Goal: Transaction & Acquisition: Book appointment/travel/reservation

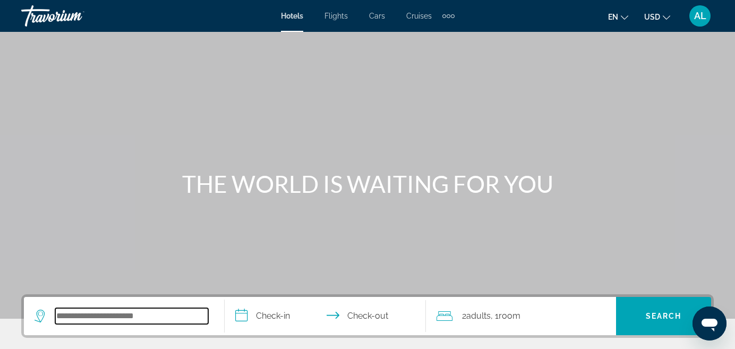
click at [148, 314] on input "Search widget" at bounding box center [131, 316] width 153 height 16
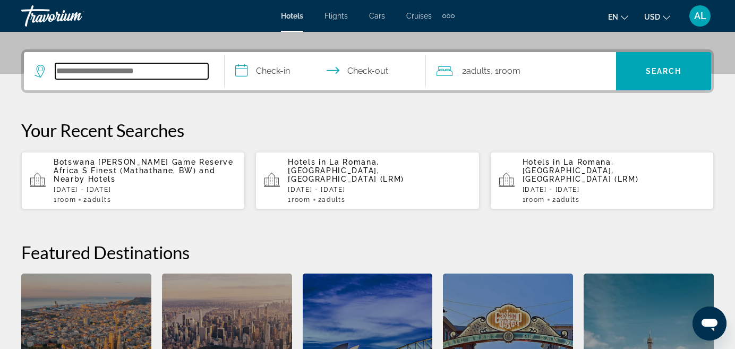
scroll to position [260, 0]
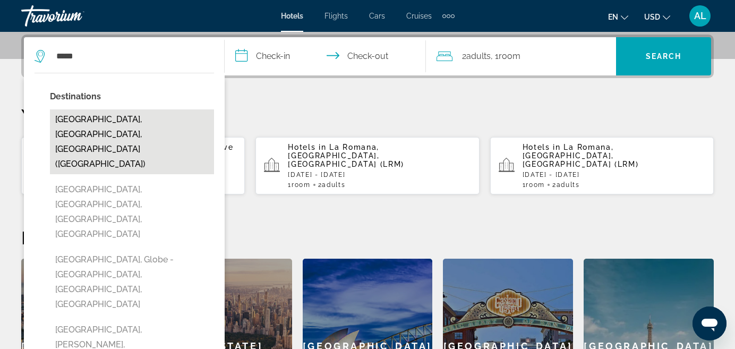
click at [115, 121] on button "[GEOGRAPHIC_DATA], [GEOGRAPHIC_DATA], [GEOGRAPHIC_DATA] ([GEOGRAPHIC_DATA])" at bounding box center [132, 141] width 164 height 65
type input "**********"
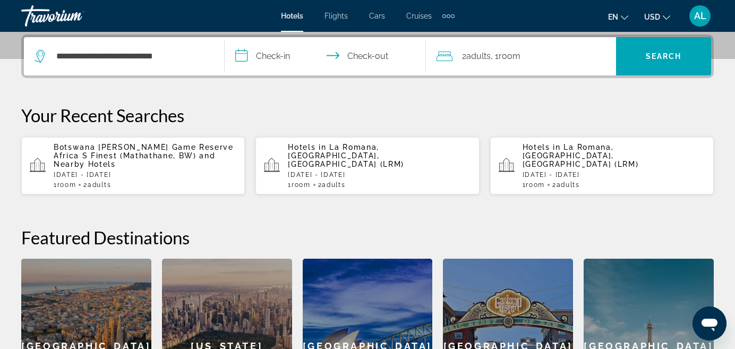
click at [277, 56] on input "**********" at bounding box center [327, 57] width 205 height 41
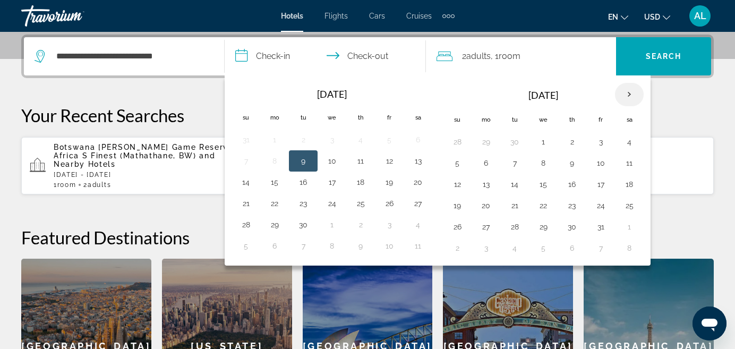
click at [630, 95] on th "Next month" at bounding box center [629, 94] width 29 height 23
click at [630, 226] on button "29" at bounding box center [629, 226] width 17 height 15
click at [458, 248] on button "30" at bounding box center [457, 247] width 17 height 15
type input "**********"
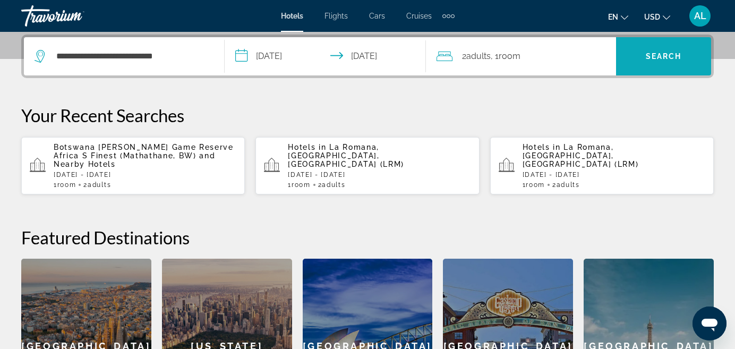
click at [655, 55] on span "Search" at bounding box center [664, 56] width 36 height 8
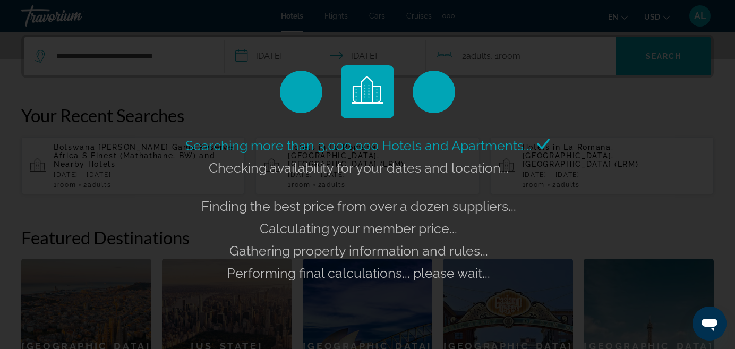
click at [511, 65] on div "Searching more than 3,000,000 Hotels and Apartments... Checking availability fo…" at bounding box center [367, 174] width 735 height 349
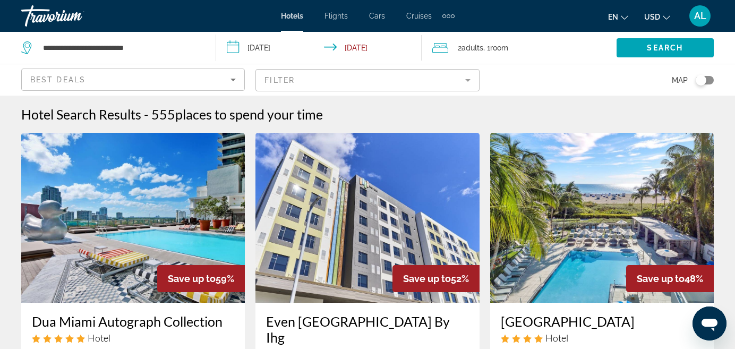
click at [485, 48] on span ", 1 Room rooms" at bounding box center [495, 47] width 25 height 15
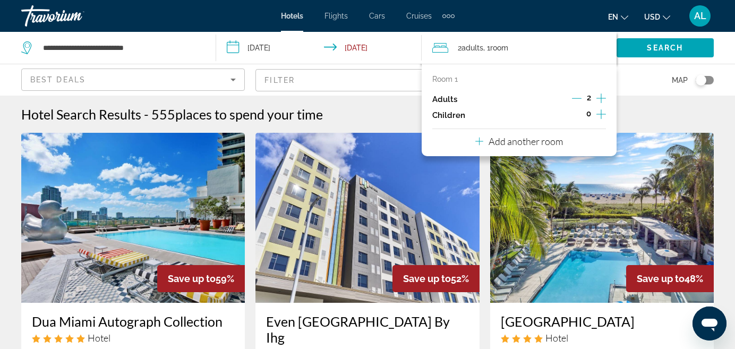
click at [600, 97] on icon "Increment adults" at bounding box center [601, 98] width 10 height 10
click at [601, 97] on icon "Increment adults" at bounding box center [601, 98] width 10 height 13
click at [599, 112] on icon "Increment children" at bounding box center [601, 114] width 10 height 13
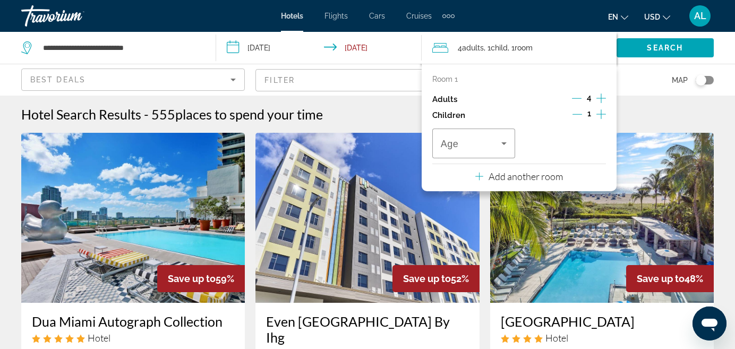
click at [600, 113] on icon "Increment children" at bounding box center [601, 114] width 10 height 13
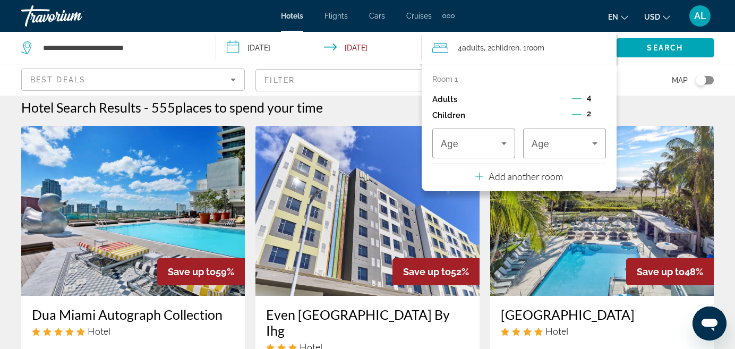
click at [578, 97] on icon "Decrement adults" at bounding box center [577, 98] width 10 height 10
click at [601, 112] on icon "Increment children" at bounding box center [601, 114] width 10 height 13
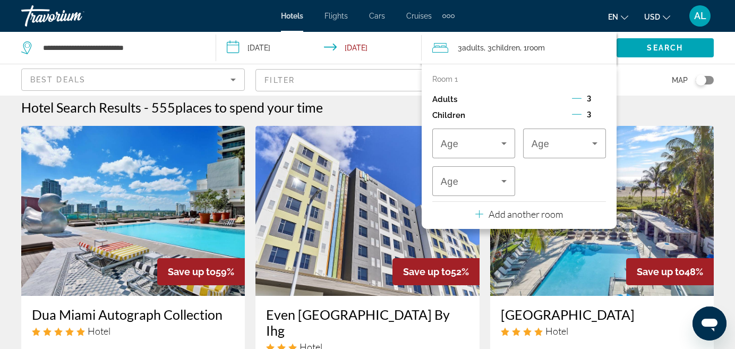
click at [578, 96] on icon "Decrement adults" at bounding box center [577, 98] width 10 height 10
click at [600, 114] on icon "Increment children" at bounding box center [601, 114] width 10 height 13
click at [505, 143] on icon "Travelers: 2 adults, 4 children" at bounding box center [503, 143] width 13 height 13
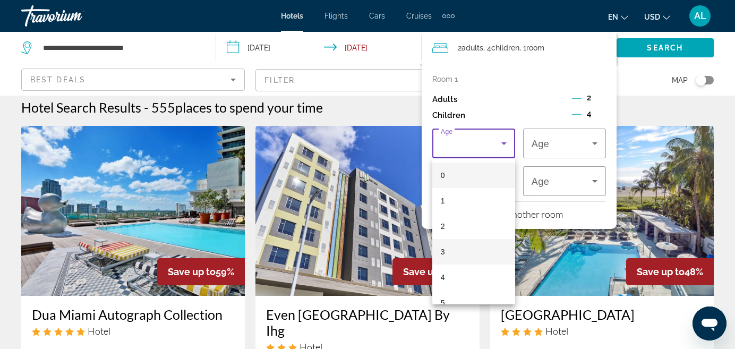
click at [457, 253] on mat-option "3" at bounding box center [473, 251] width 83 height 25
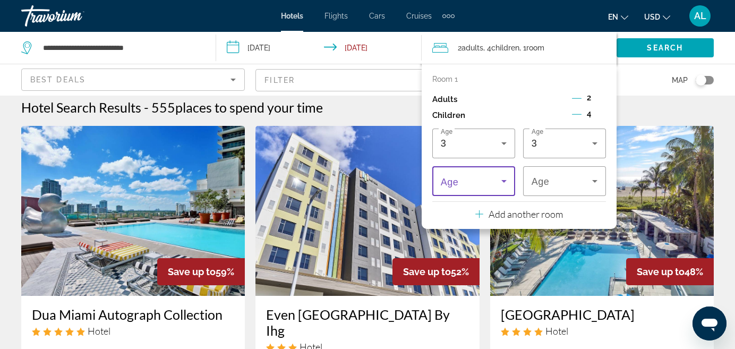
click at [503, 183] on icon "Travelers: 2 adults, 4 children" at bounding box center [503, 181] width 13 height 13
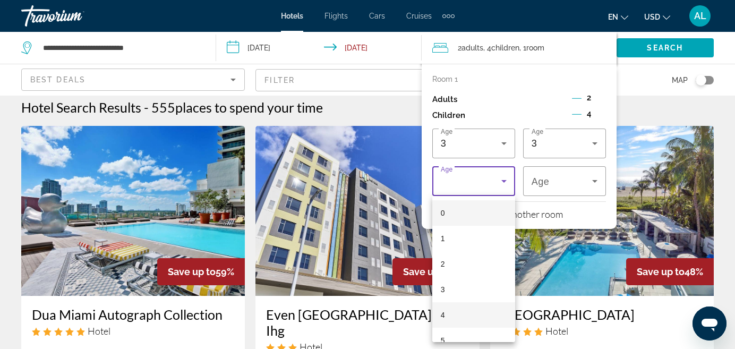
click at [446, 319] on mat-option "4" at bounding box center [473, 314] width 83 height 25
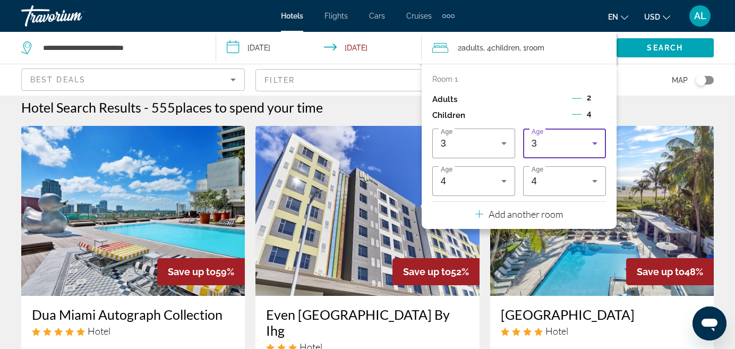
click at [593, 143] on icon "Travelers: 2 adults, 4 children" at bounding box center [594, 143] width 5 height 3
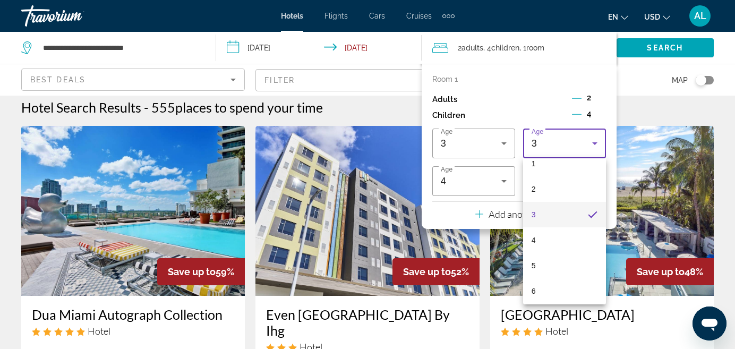
scroll to position [53, 0]
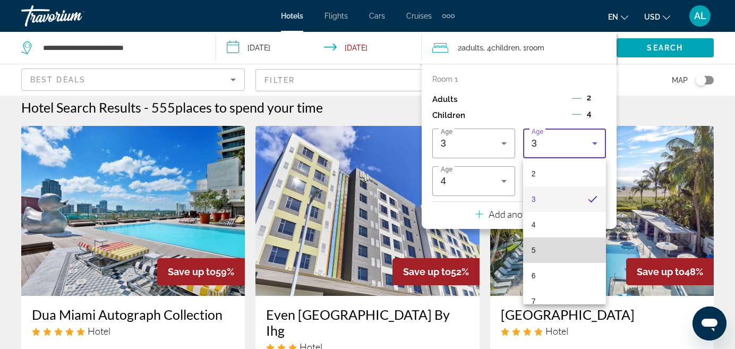
click at [537, 243] on mat-option "5" at bounding box center [564, 249] width 83 height 25
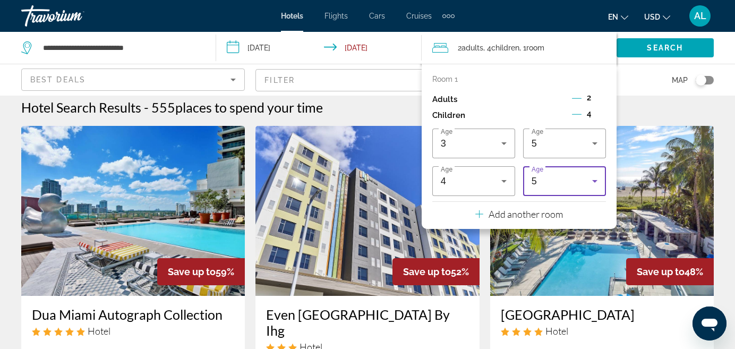
click at [596, 178] on icon "Travelers: 2 adults, 4 children" at bounding box center [594, 181] width 13 height 13
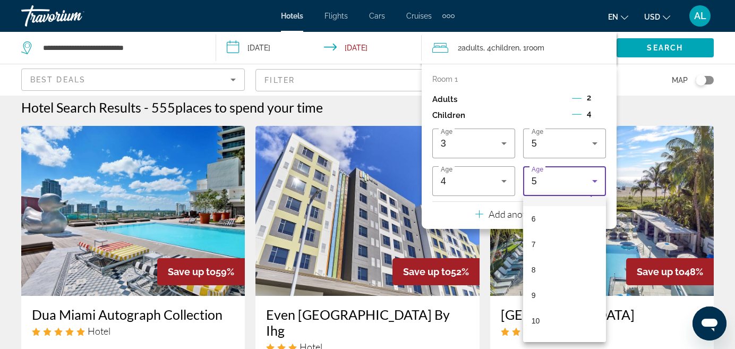
scroll to position [151, 0]
click at [540, 268] on mat-option "8" at bounding box center [564, 265] width 83 height 25
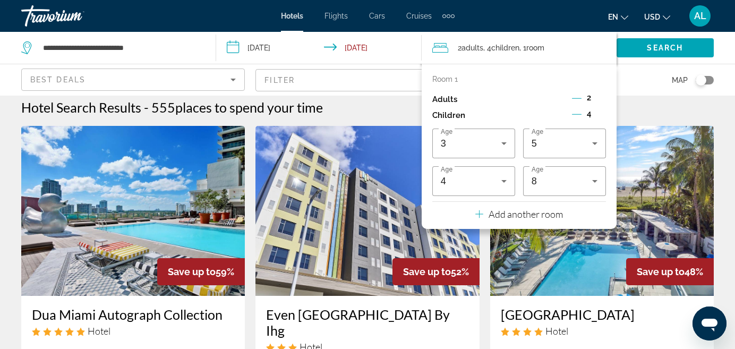
click at [629, 170] on img "Main content" at bounding box center [601, 211] width 223 height 170
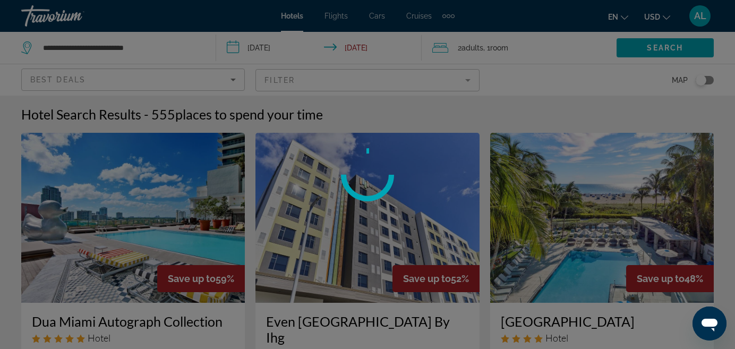
click at [468, 49] on div at bounding box center [367, 174] width 735 height 349
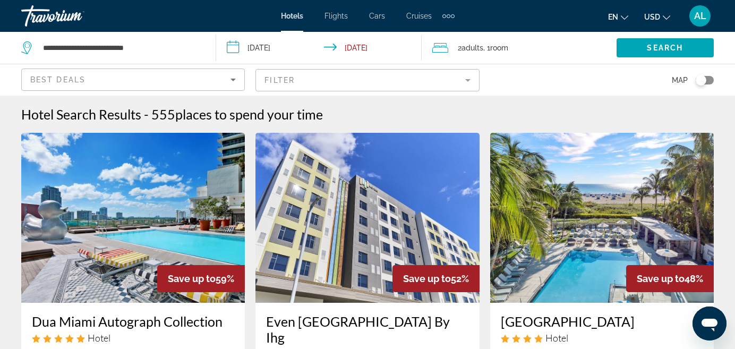
click at [461, 51] on span "2 Adult Adults" at bounding box center [470, 47] width 25 height 15
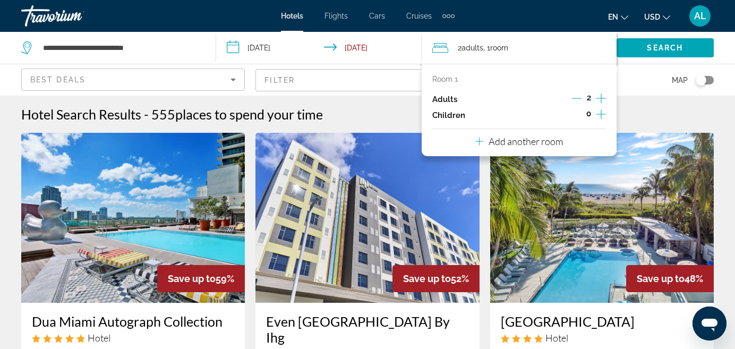
click at [599, 111] on icon "Increment children" at bounding box center [601, 114] width 10 height 13
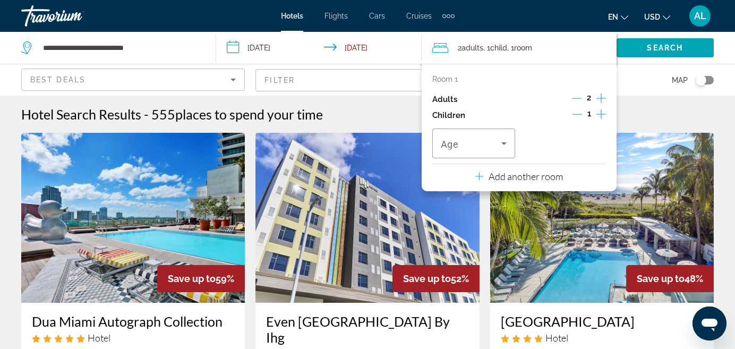
click at [599, 111] on icon "Increment children" at bounding box center [601, 114] width 10 height 13
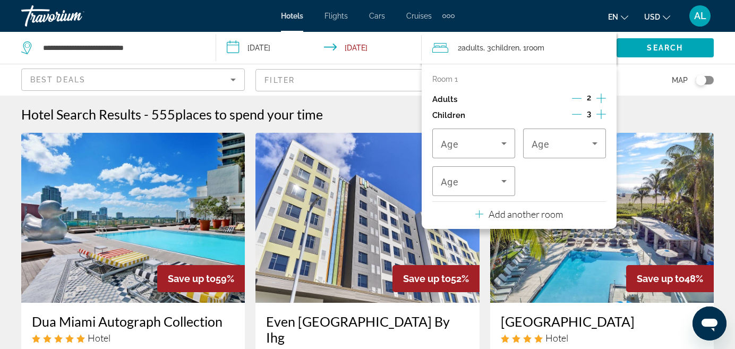
click at [599, 112] on icon "Increment children" at bounding box center [601, 114] width 10 height 13
click at [506, 149] on icon "Travelers: 2 adults, 4 children" at bounding box center [503, 143] width 13 height 13
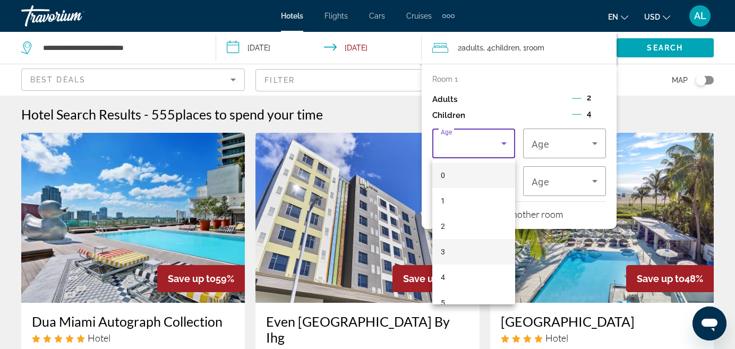
click at [469, 250] on mat-option "3" at bounding box center [473, 251] width 83 height 25
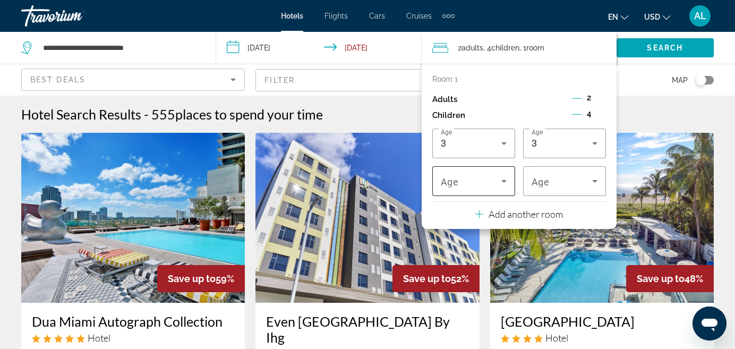
click at [487, 191] on div "Travelers: 2 adults, 4 children" at bounding box center [474, 181] width 66 height 30
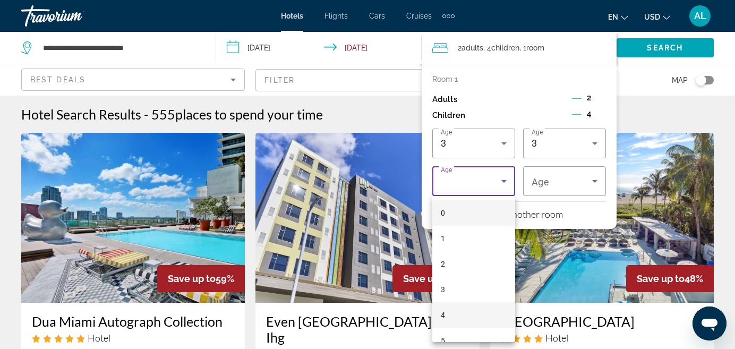
click at [451, 320] on mat-option "4" at bounding box center [473, 314] width 83 height 25
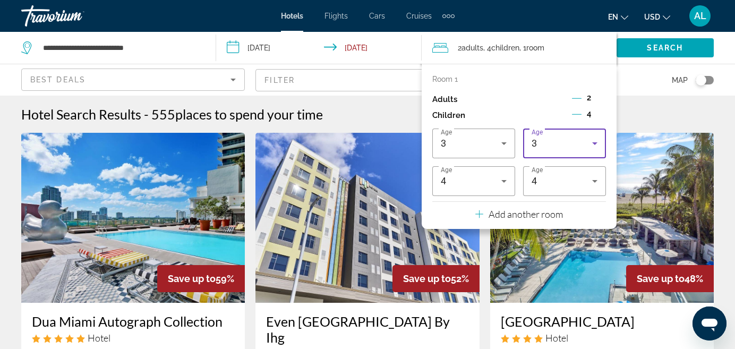
click at [599, 144] on icon "Travelers: 2 adults, 4 children" at bounding box center [594, 143] width 13 height 13
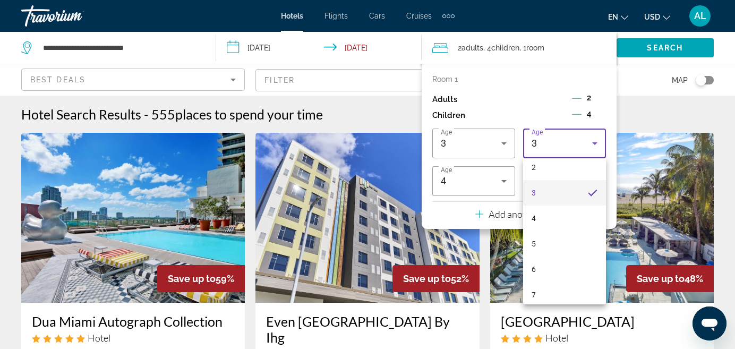
scroll to position [72, 0]
click at [540, 254] on mat-option "6" at bounding box center [564, 256] width 83 height 25
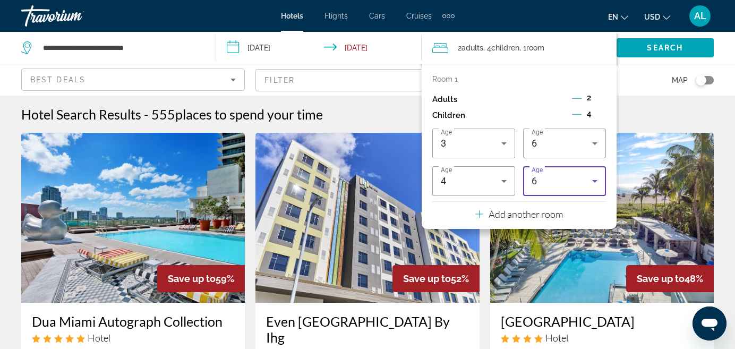
click at [592, 182] on icon "Travelers: 2 adults, 4 children" at bounding box center [594, 181] width 13 height 13
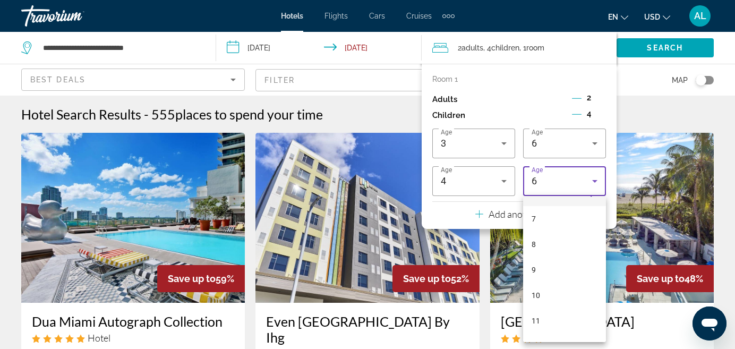
scroll to position [178, 0]
click at [535, 268] on span "9" at bounding box center [533, 263] width 4 height 13
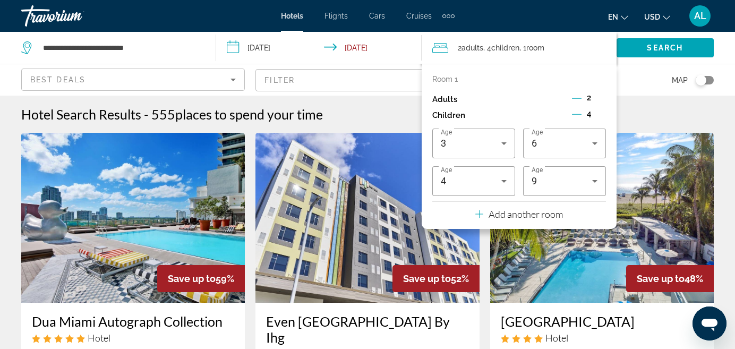
click at [659, 117] on div "Hotel Search Results - 555 places to spend your time" at bounding box center [367, 114] width 692 height 16
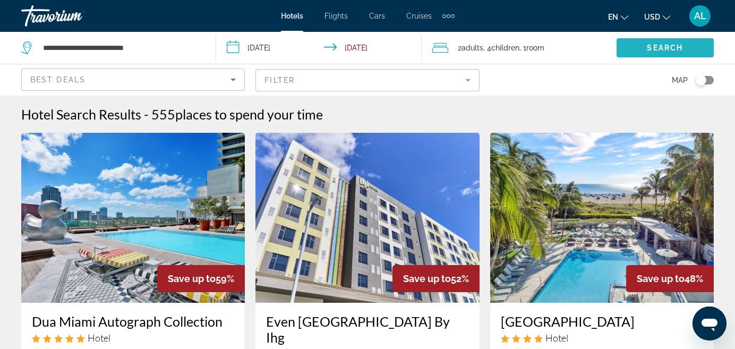
click at [649, 48] on span "Search" at bounding box center [665, 48] width 36 height 8
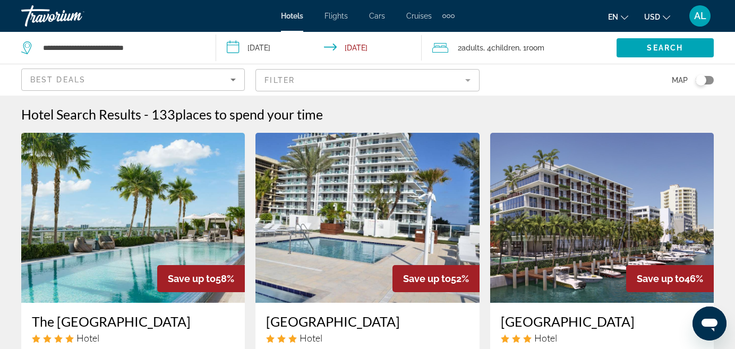
click at [472, 77] on mat-form-field "Filter" at bounding box center [366, 80] width 223 height 22
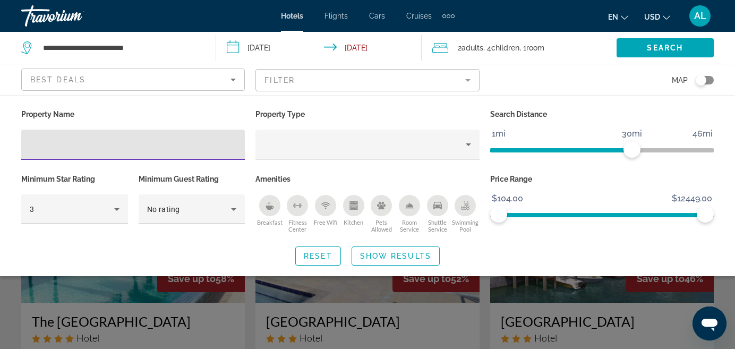
click at [150, 146] on input "Hotel Filters" at bounding box center [133, 145] width 207 height 13
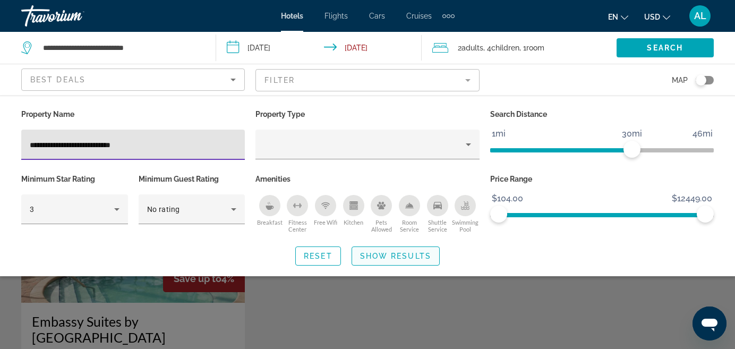
type input "**********"
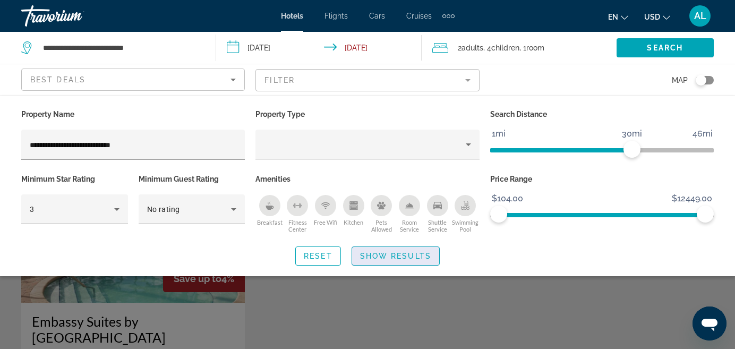
click at [371, 252] on span "Show Results" at bounding box center [395, 256] width 71 height 8
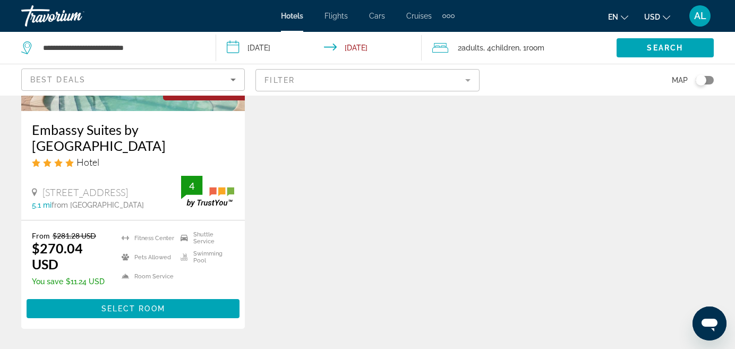
scroll to position [194, 0]
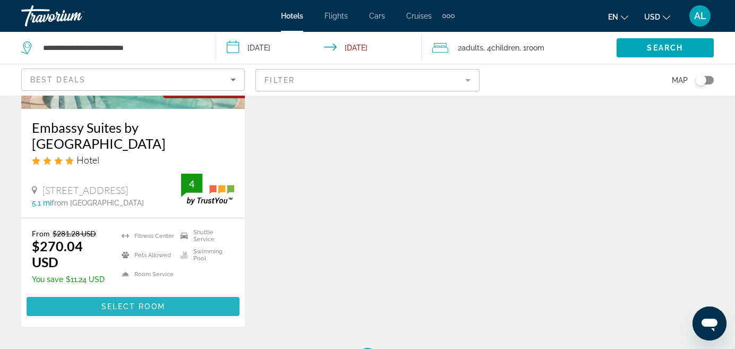
click at [148, 308] on span "Select Room" at bounding box center [133, 306] width 64 height 8
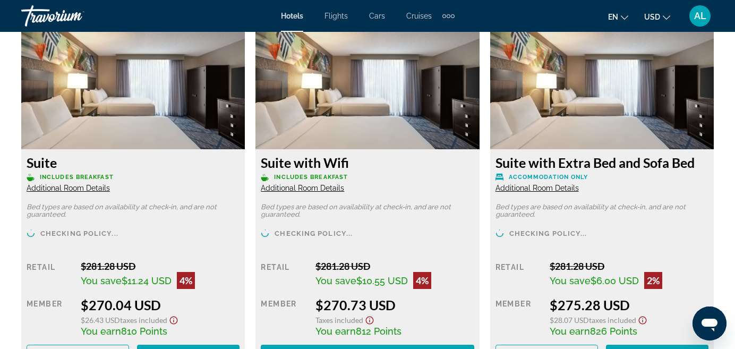
scroll to position [1675, 0]
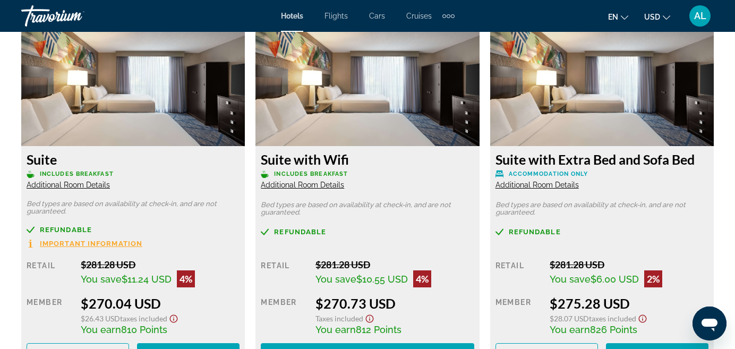
click at [75, 184] on span "Additional Room Details" at bounding box center [68, 184] width 83 height 8
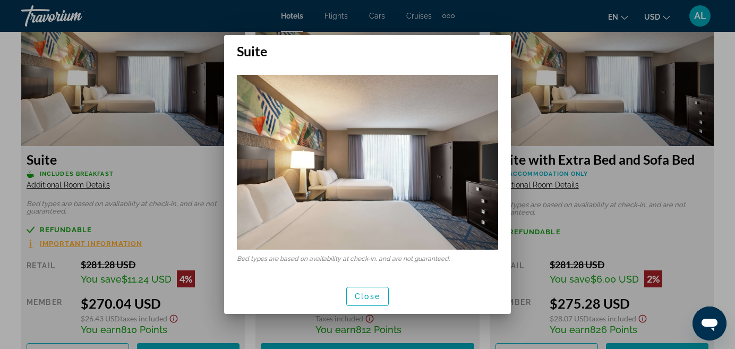
scroll to position [0, 0]
click at [367, 299] on span "Close" at bounding box center [367, 296] width 25 height 8
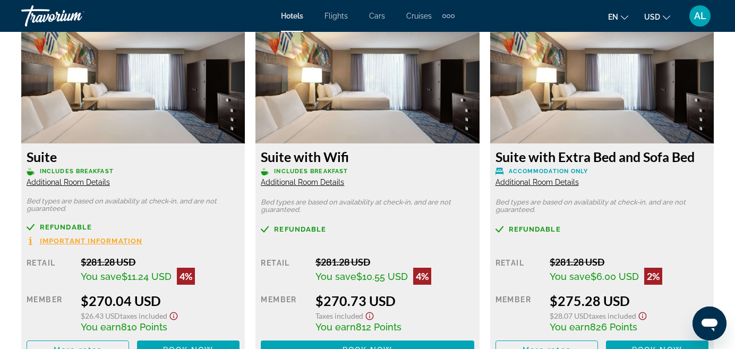
scroll to position [1680, 0]
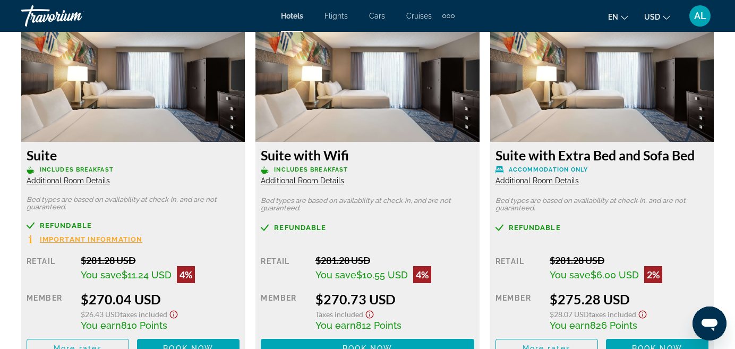
click at [532, 178] on span "Additional Room Details" at bounding box center [536, 180] width 83 height 8
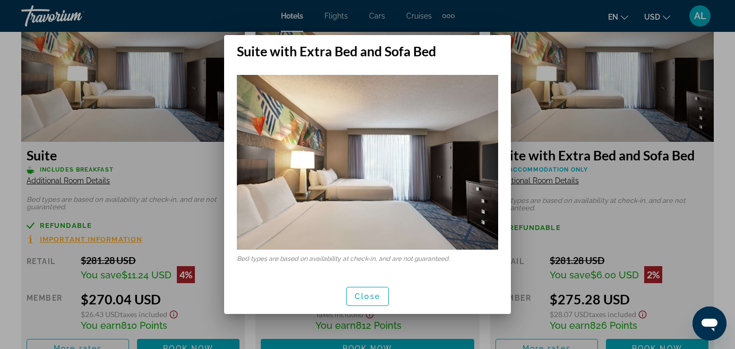
scroll to position [0, 0]
click at [373, 299] on span "Close" at bounding box center [367, 296] width 25 height 8
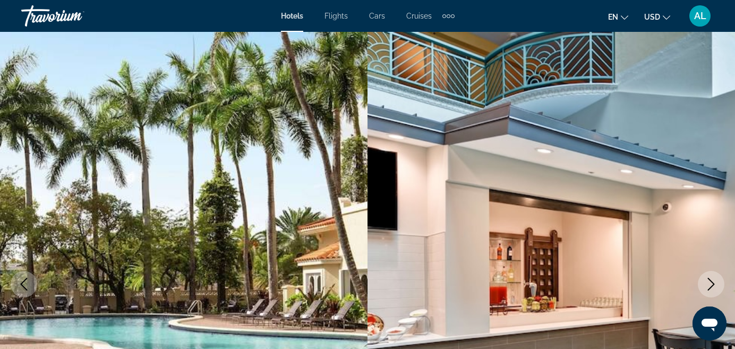
scroll to position [1680, 0]
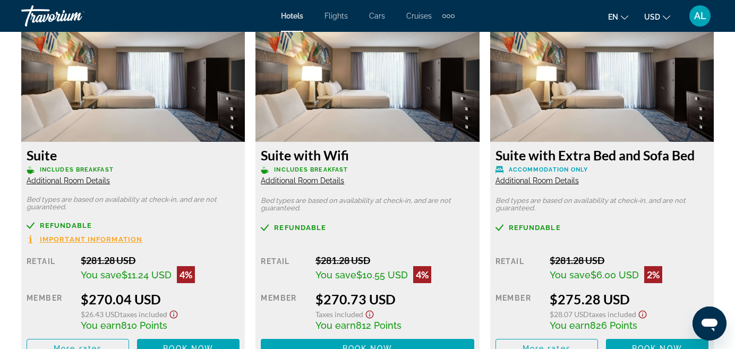
click at [532, 227] on span "Refundable" at bounding box center [535, 227] width 52 height 7
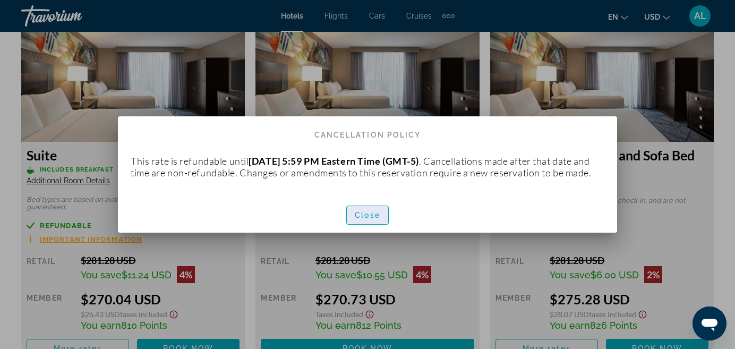
click at [362, 219] on span "Close" at bounding box center [367, 215] width 25 height 8
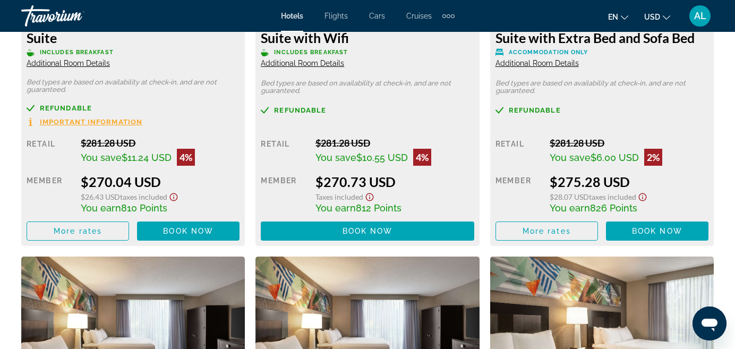
scroll to position [1801, 0]
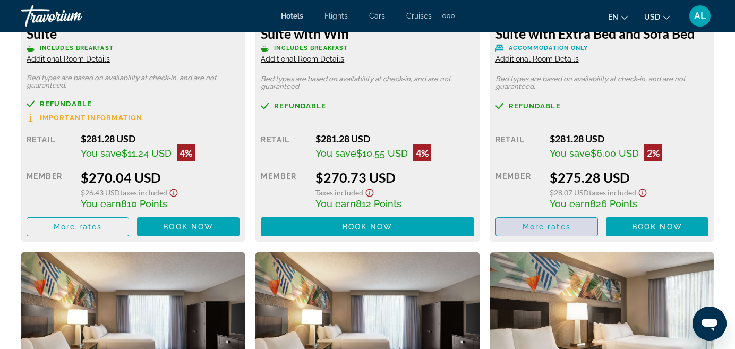
click at [540, 229] on span "More rates" at bounding box center [546, 226] width 48 height 8
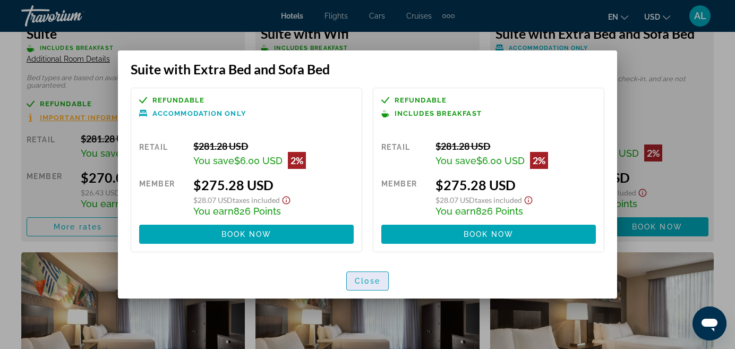
click at [368, 283] on span "Close" at bounding box center [367, 281] width 25 height 8
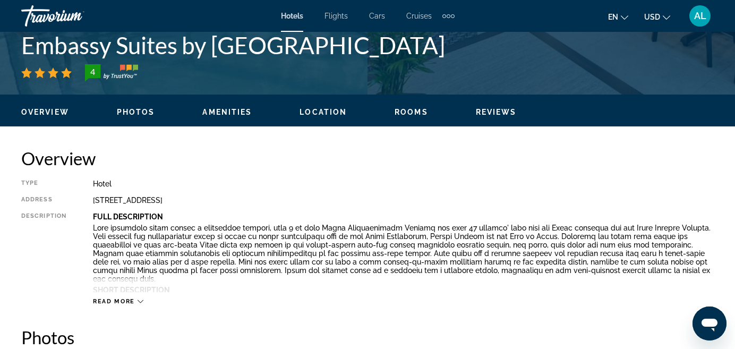
scroll to position [445, 0]
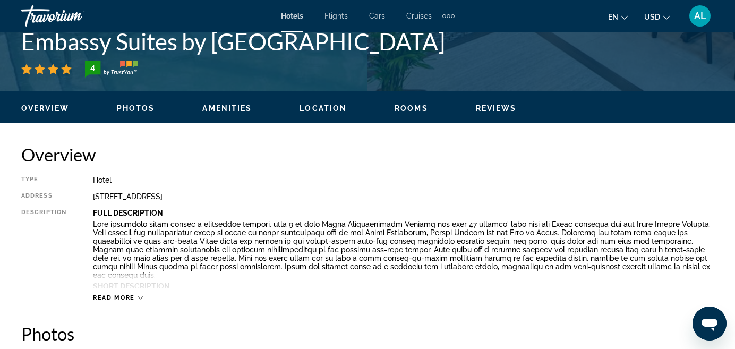
click at [139, 296] on icon "Main content" at bounding box center [140, 298] width 6 height 6
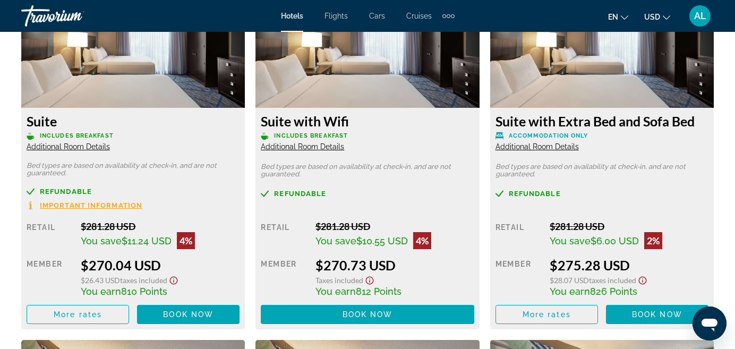
scroll to position [2118, 0]
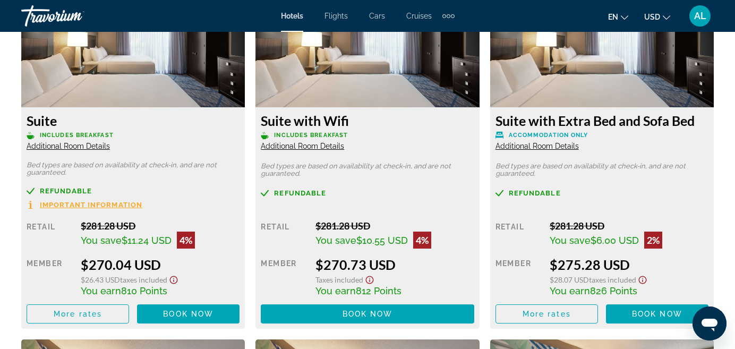
click at [644, 275] on icon "Show Taxes and Fees disclaimer" at bounding box center [642, 280] width 13 height 10
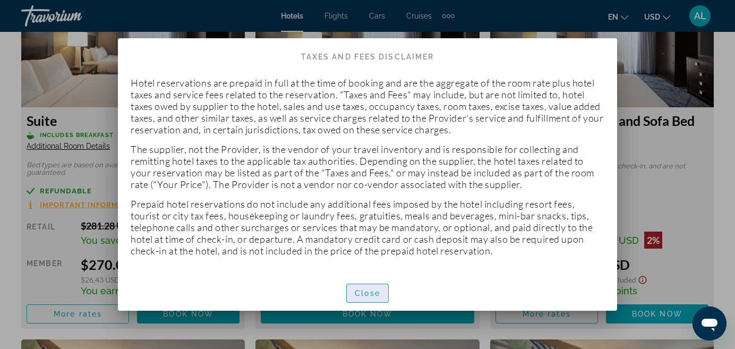
click at [360, 289] on span "Close" at bounding box center [367, 293] width 25 height 8
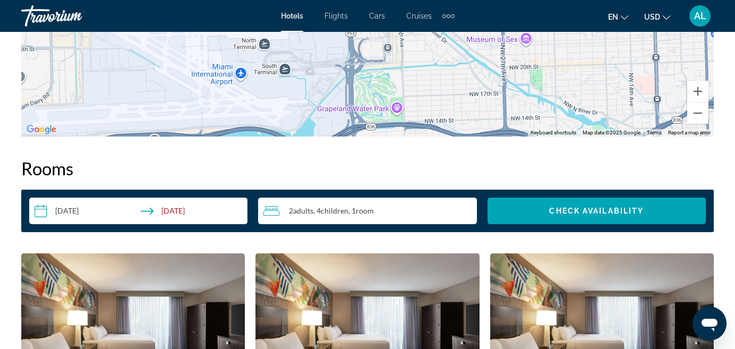
scroll to position [1837, 0]
